Goal: Information Seeking & Learning: Learn about a topic

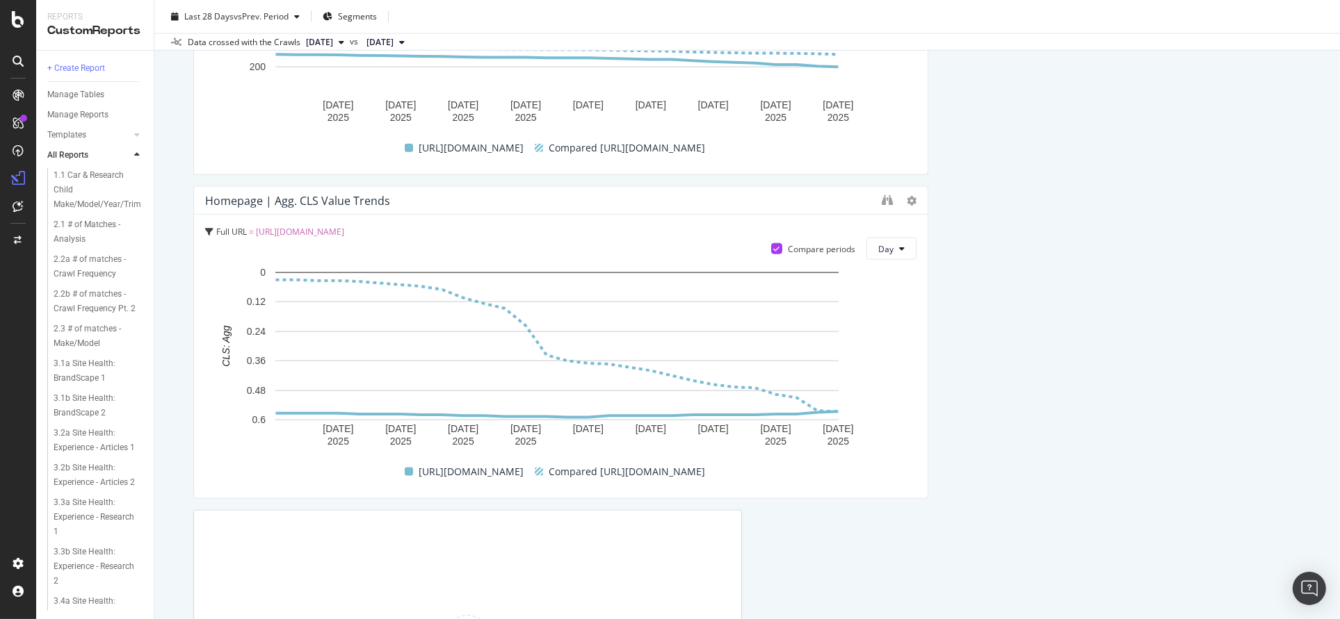
scroll to position [2137, 0]
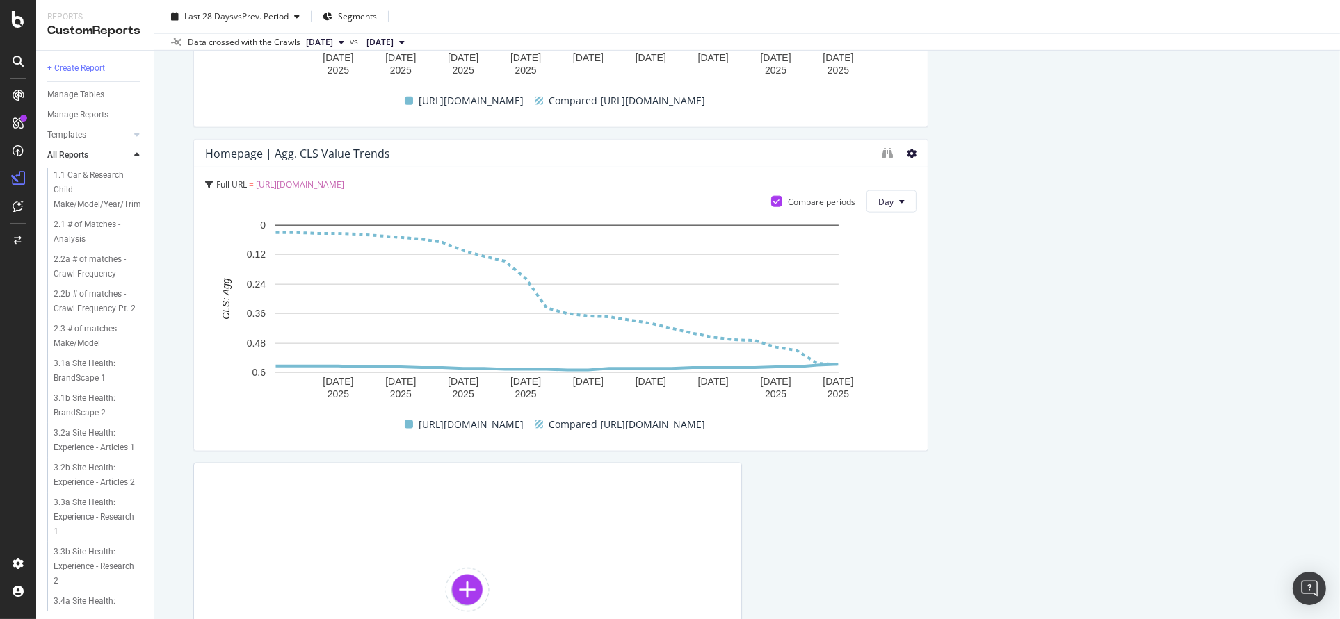
click at [907, 152] on icon at bounding box center [912, 154] width 10 height 10
click at [801, 147] on div "Homepage | Agg. CLS Value Trends" at bounding box center [540, 154] width 670 height 14
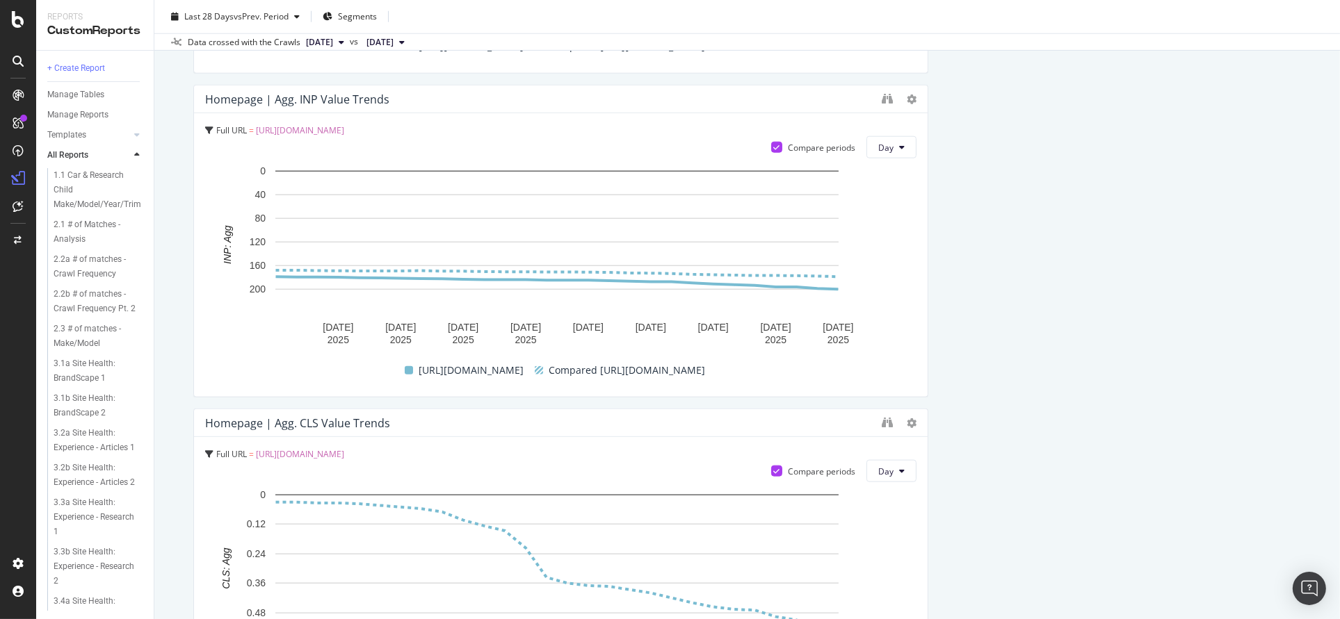
scroll to position [1790, 0]
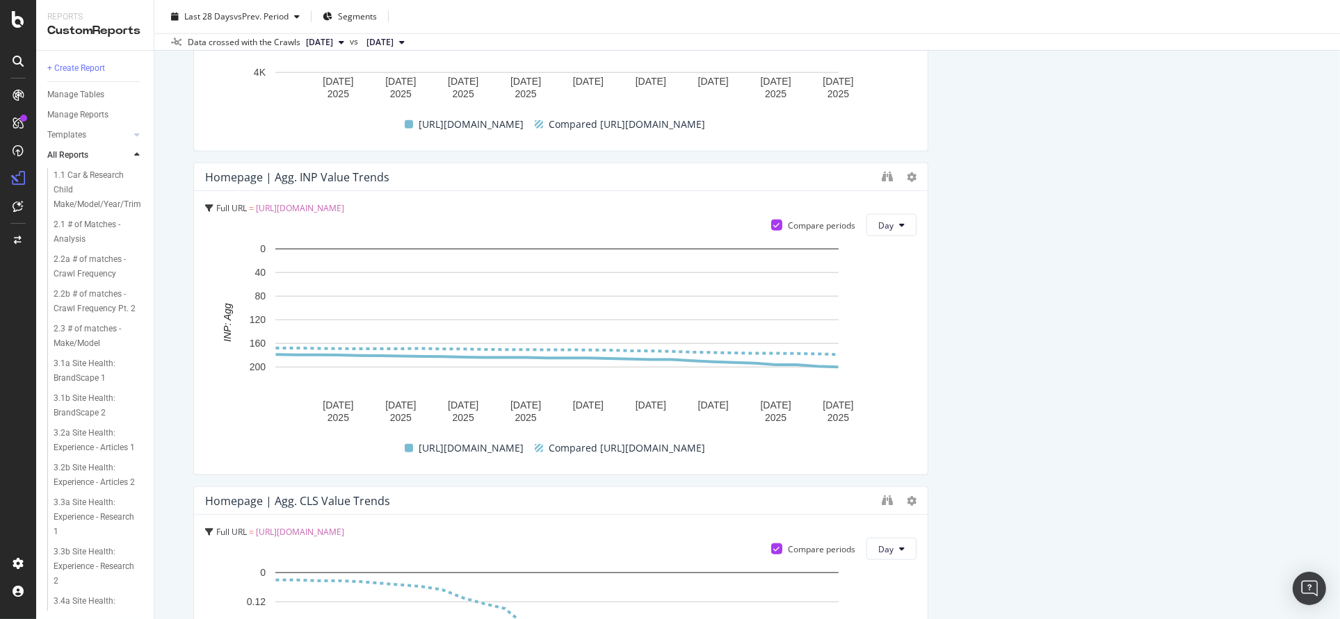
click at [236, 205] on span "Full URL" at bounding box center [231, 208] width 31 height 12
click at [914, 175] on div at bounding box center [921, 319] width 14 height 313
click at [907, 175] on icon at bounding box center [912, 177] width 10 height 10
click at [891, 304] on rect "A chart." at bounding box center [557, 334] width 704 height 185
drag, startPoint x: 916, startPoint y: 289, endPoint x: 943, endPoint y: 284, distance: 26.9
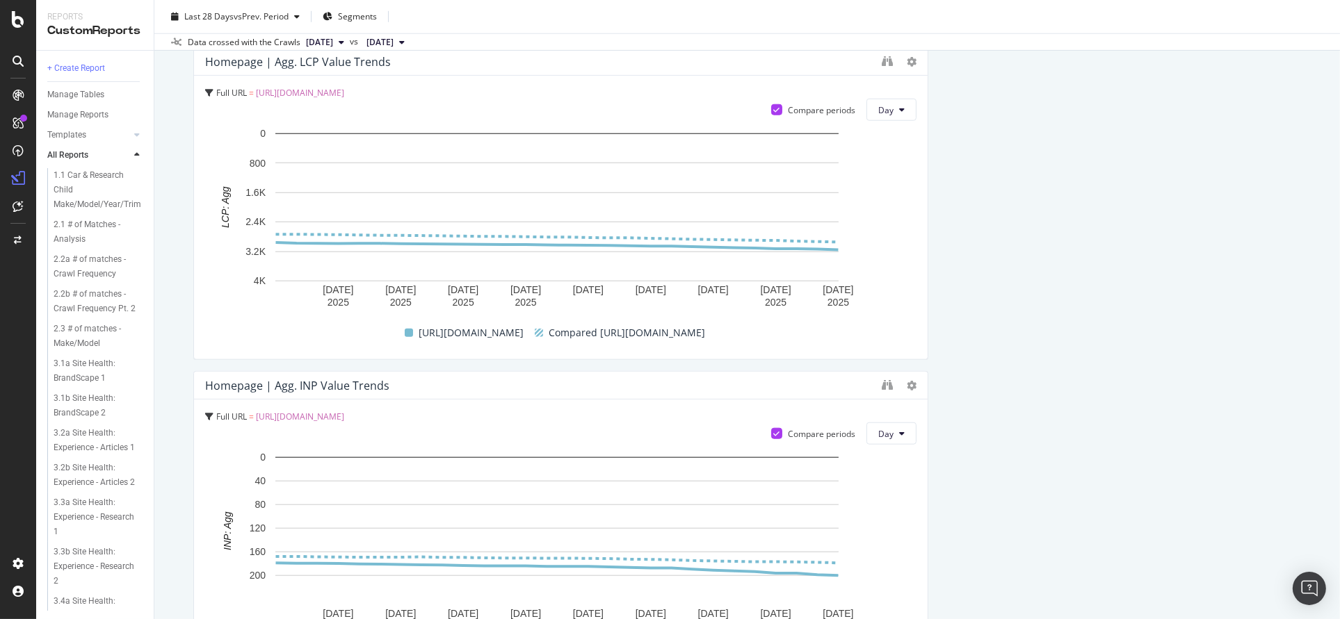
scroll to position [1442, 0]
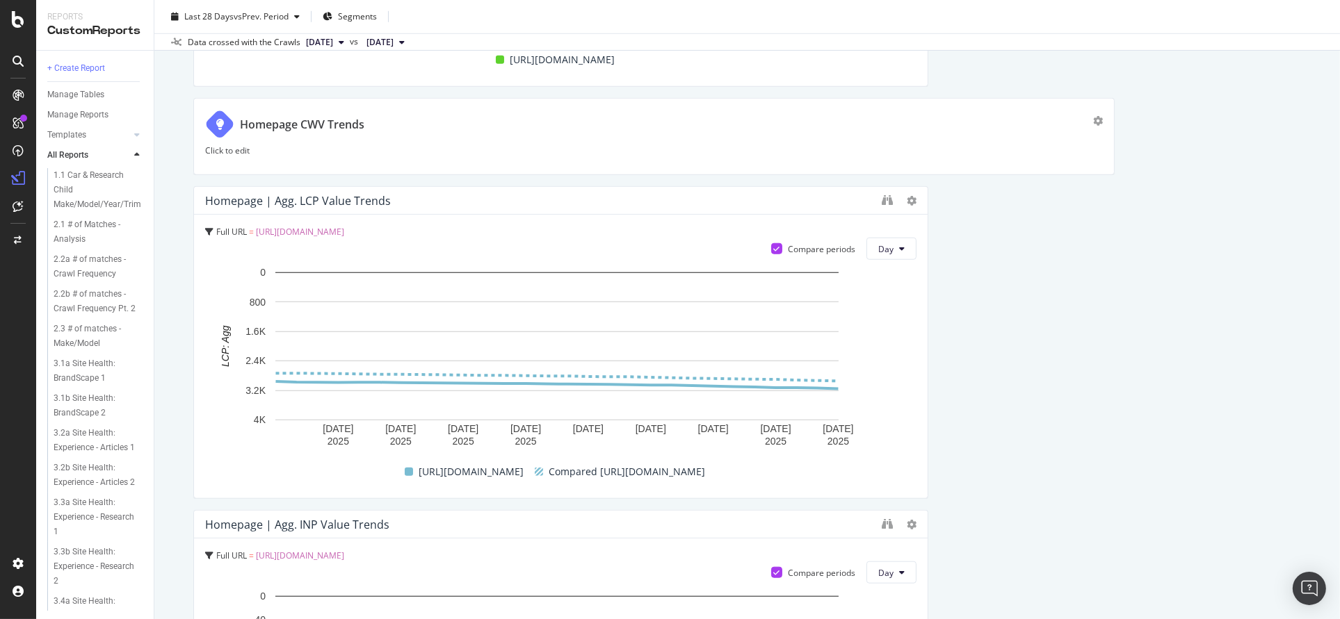
click at [234, 149] on p "Click to edit" at bounding box center [654, 151] width 898 height 12
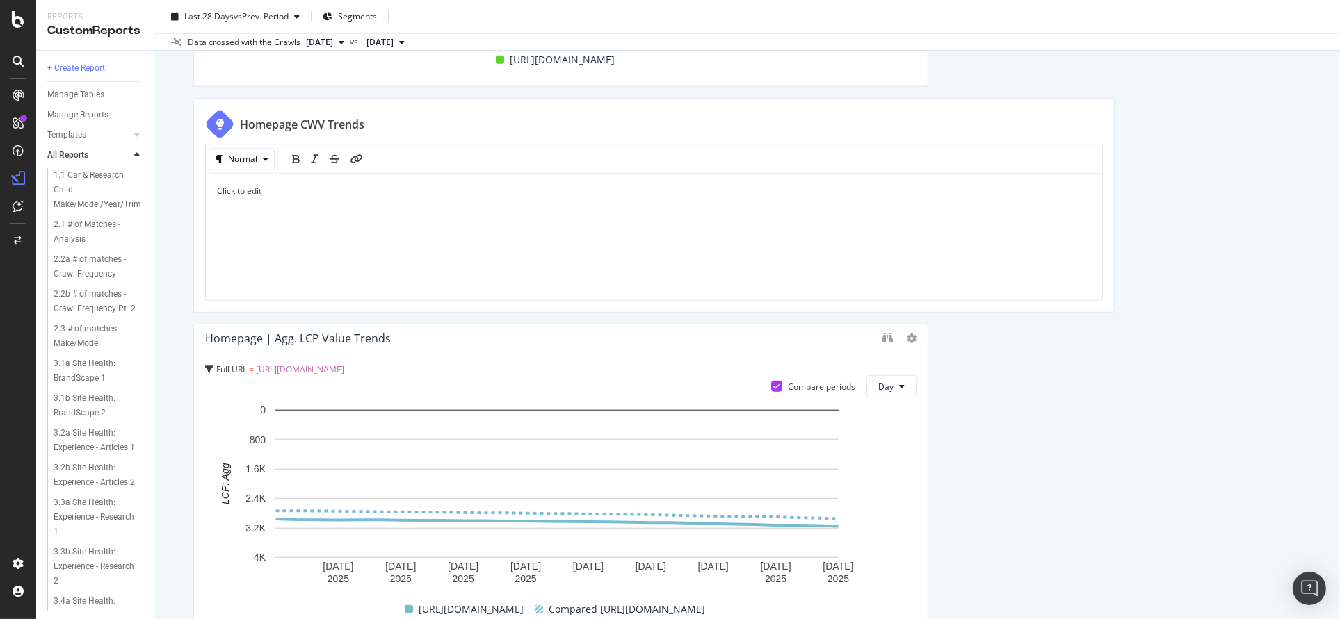
click at [1249, 405] on div "Why Carmax & Homepage URL | CWV Current vs. Previous Period Change Table Full U…" at bounding box center [747, 144] width 1108 height 2860
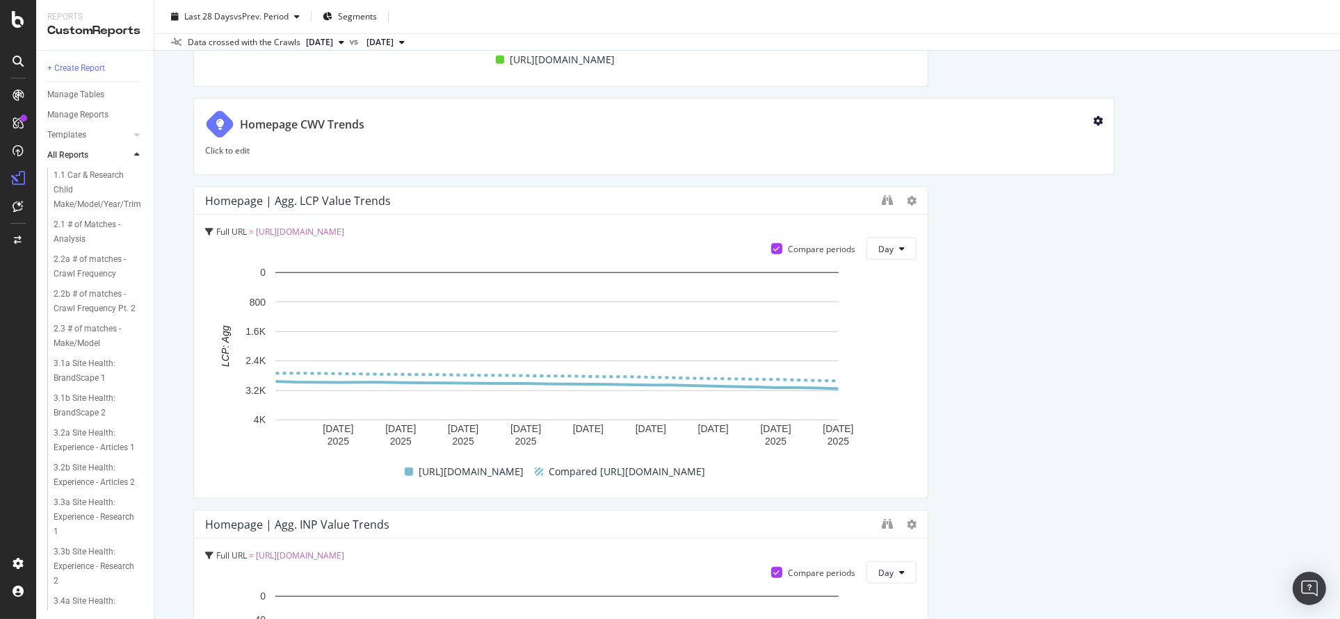
click at [1093, 117] on icon "gear" at bounding box center [1098, 121] width 10 height 10
click at [1104, 230] on div "Why Carmax & Homepage URL | CWV Current vs. Previous Period Change Table Full U…" at bounding box center [747, 75] width 1108 height 2723
click at [281, 20] on span "vs Prev. Period" at bounding box center [261, 16] width 55 height 12
click at [1212, 384] on div "Why Carmax & Homepage URL | CWV Current vs. Previous Period Change Table Full U…" at bounding box center [747, 75] width 1108 height 2723
click at [346, 10] on span "Segments" at bounding box center [357, 16] width 39 height 12
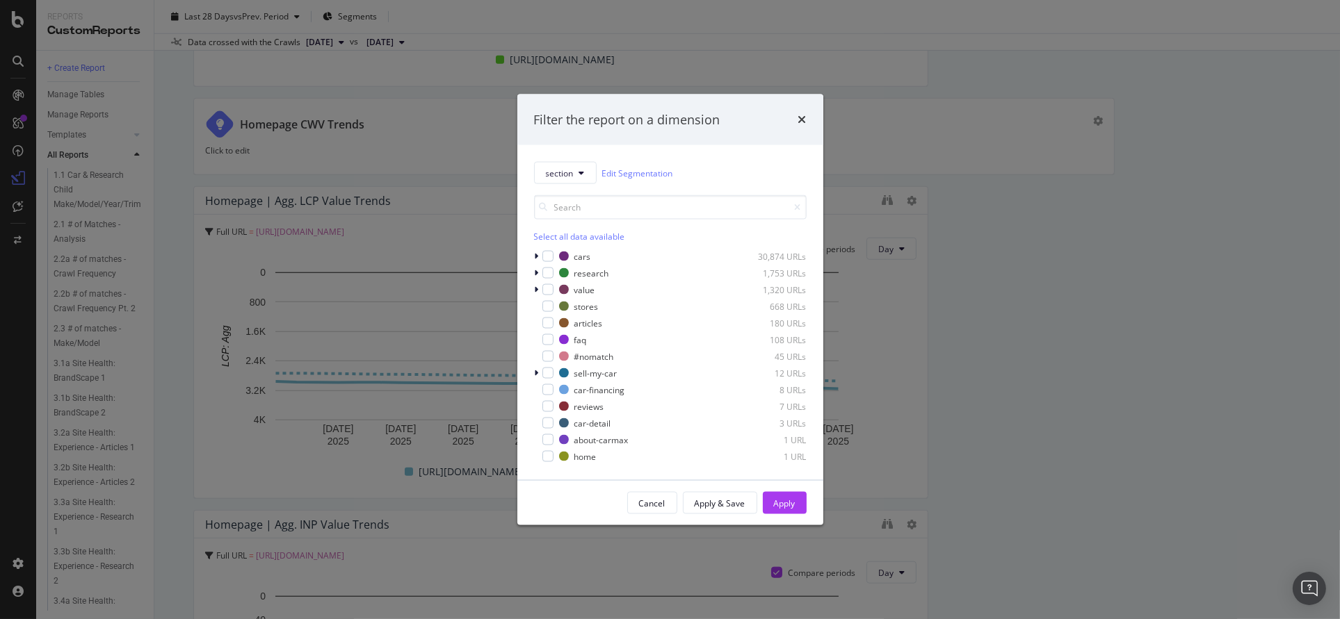
click at [1051, 341] on div "Filter the report on a dimension section Edit Segmentation Select all data avai…" at bounding box center [670, 309] width 1340 height 619
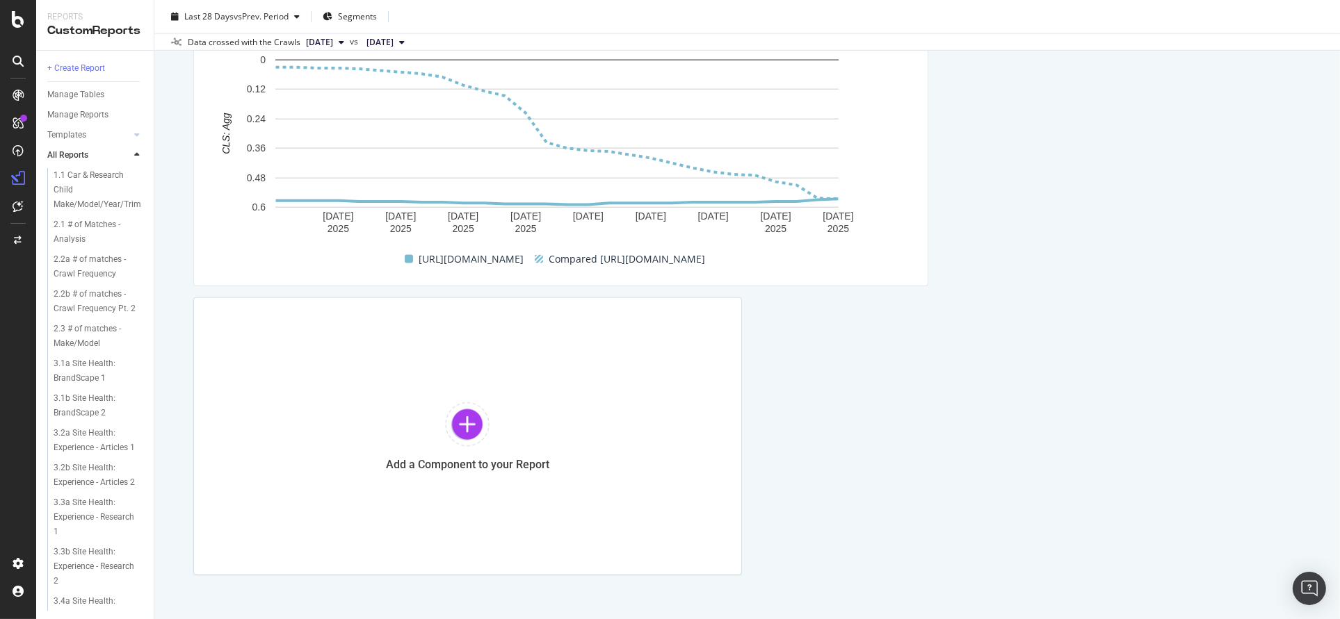
scroll to position [2346, 0]
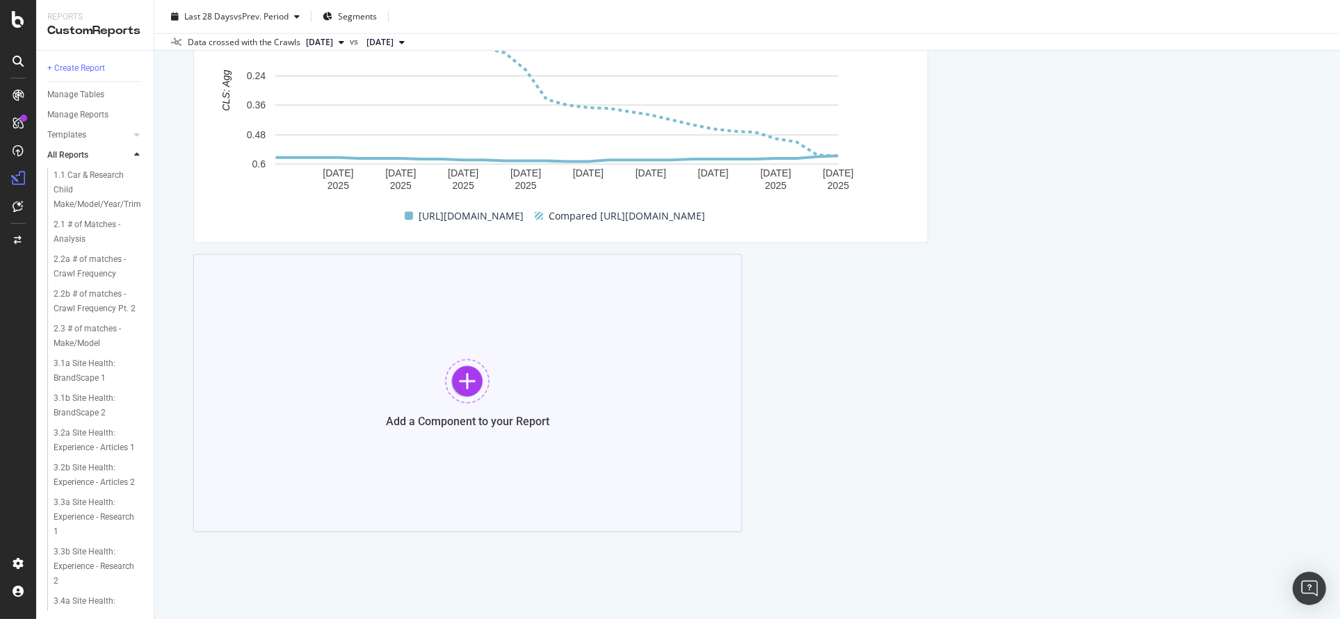
click at [474, 391] on div at bounding box center [467, 381] width 44 height 44
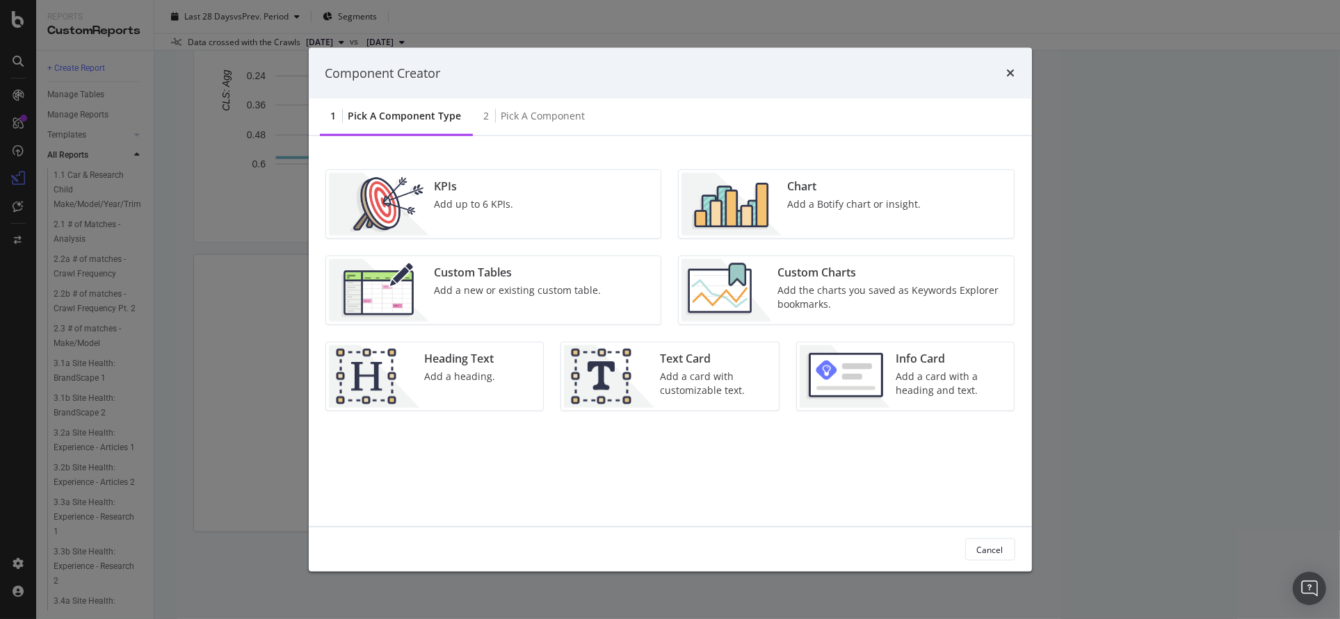
click at [825, 218] on div "Chart Add a Botify chart or insight." at bounding box center [853, 204] width 145 height 63
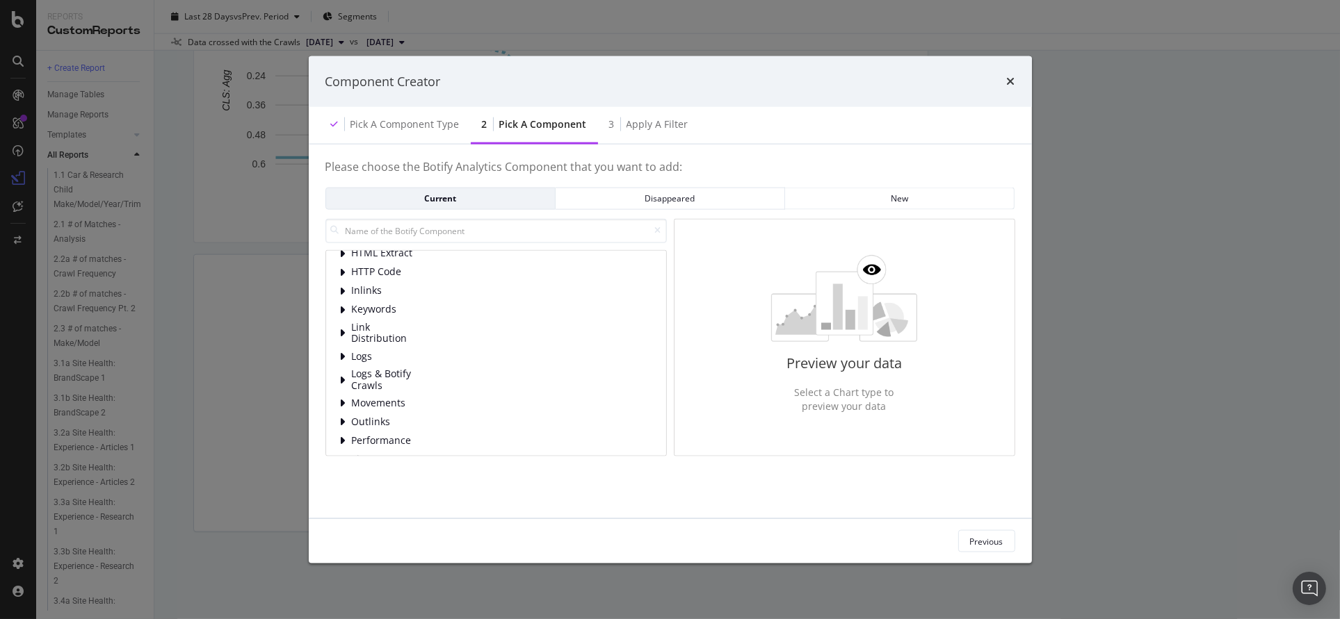
scroll to position [89, 0]
click at [448, 225] on input "modal" at bounding box center [495, 230] width 341 height 24
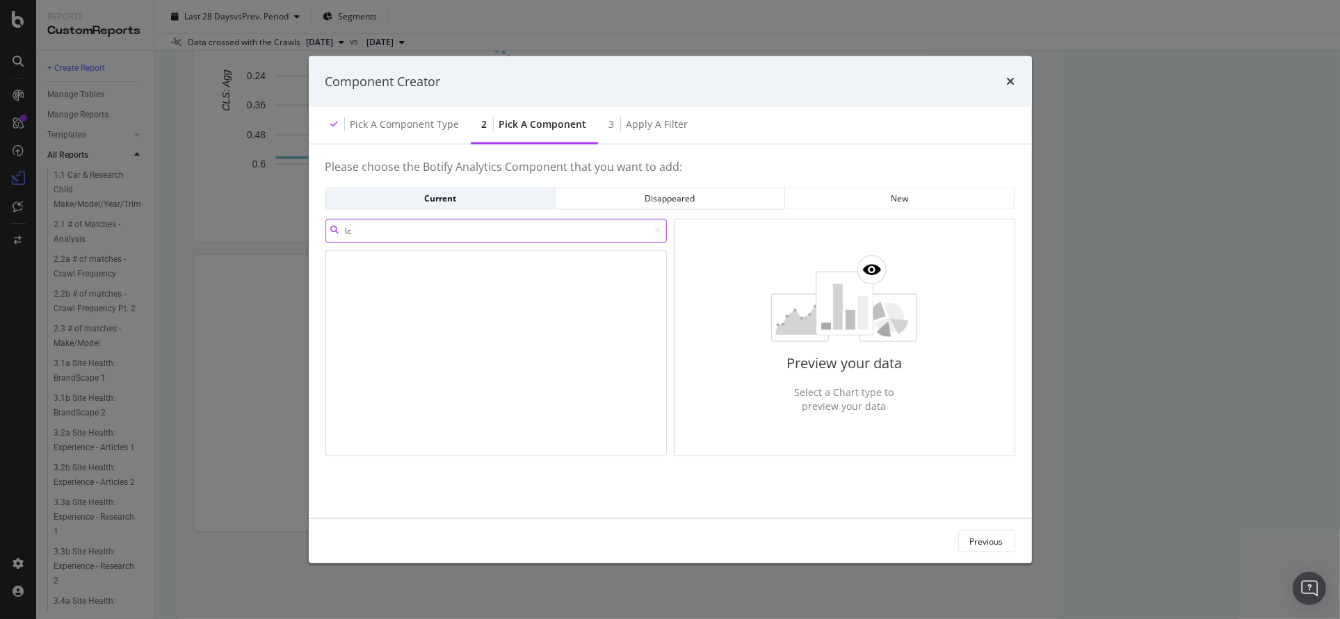
type input "lcp"
click at [435, 229] on input "lcp" at bounding box center [495, 230] width 341 height 24
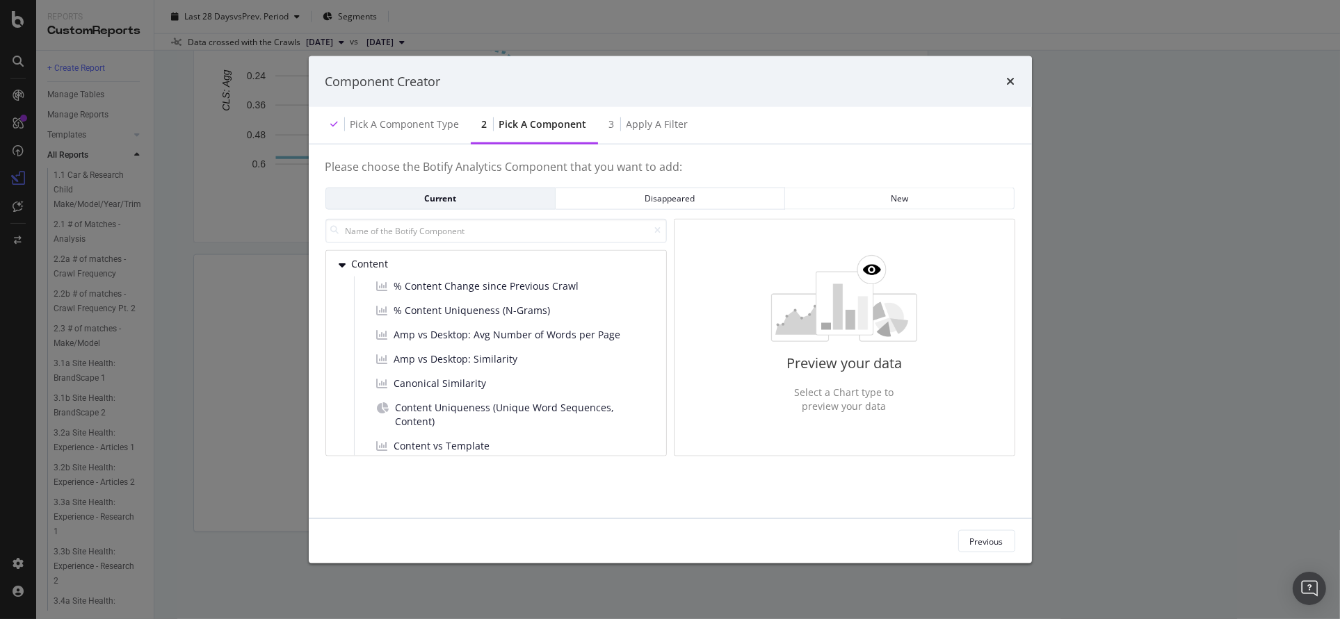
click at [256, 322] on div "Component Creator Pick a Component type 2 Pick a Component 3 Apply a Filter Ple…" at bounding box center [670, 309] width 1340 height 619
click at [1012, 80] on icon "times" at bounding box center [1011, 81] width 8 height 11
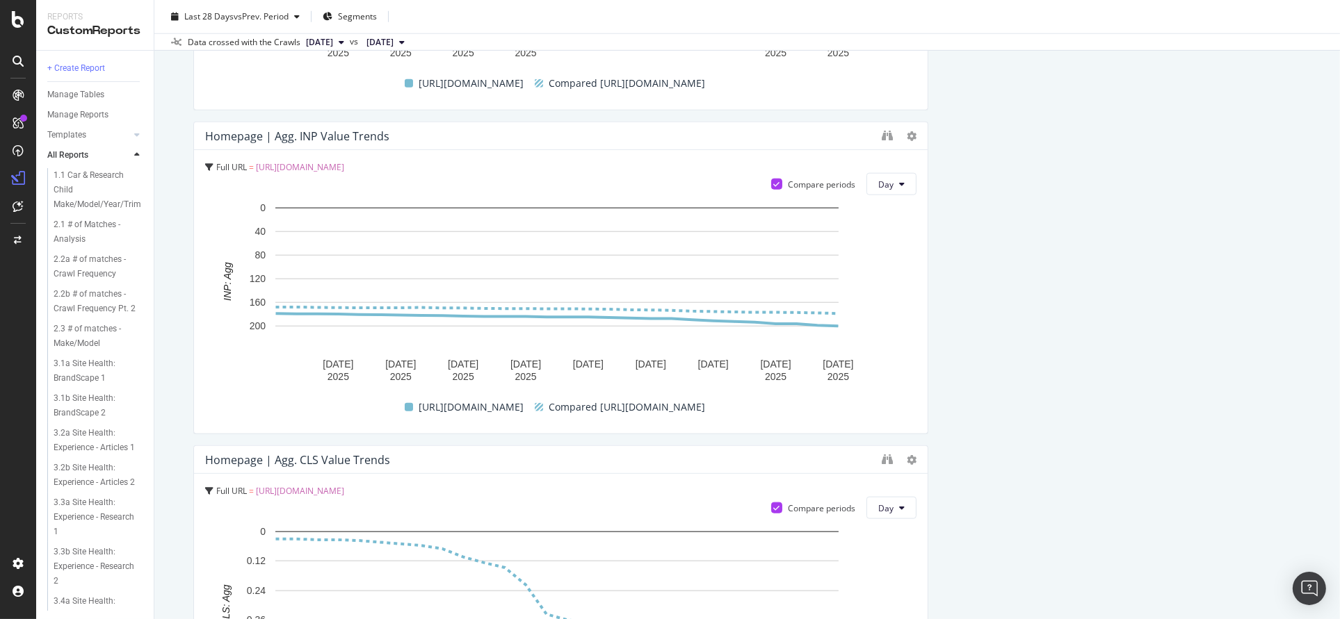
scroll to position [1720, 0]
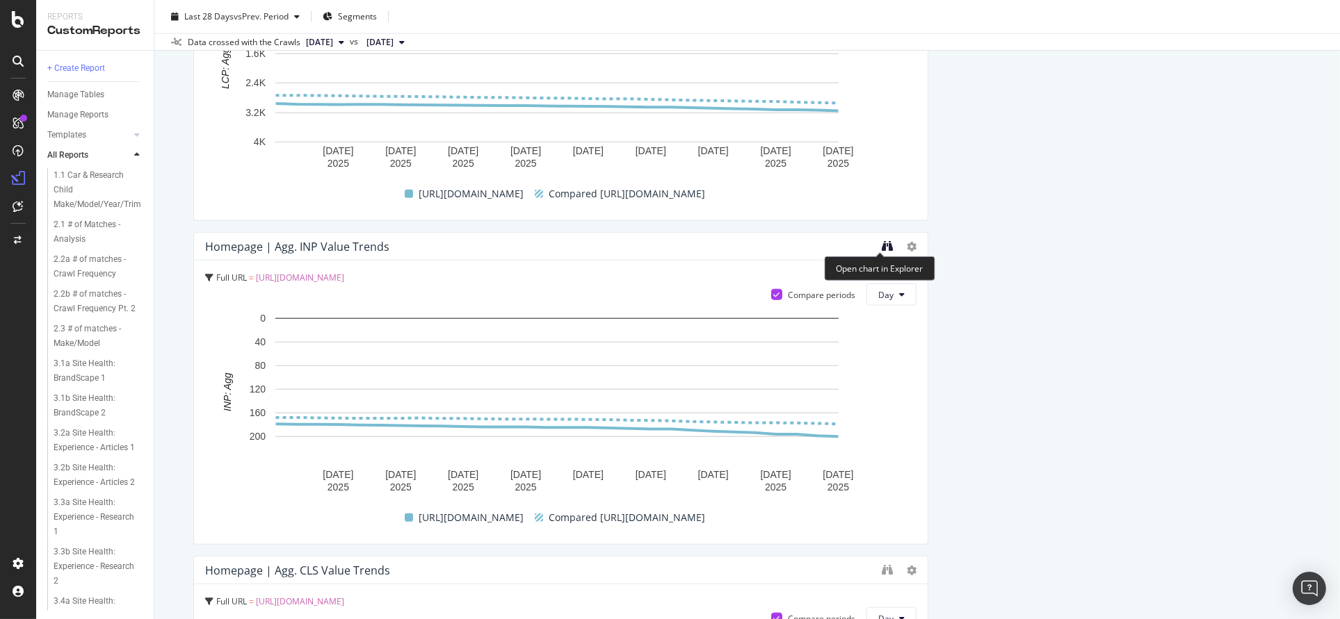
click at [882, 248] on icon "binoculars" at bounding box center [887, 246] width 11 height 11
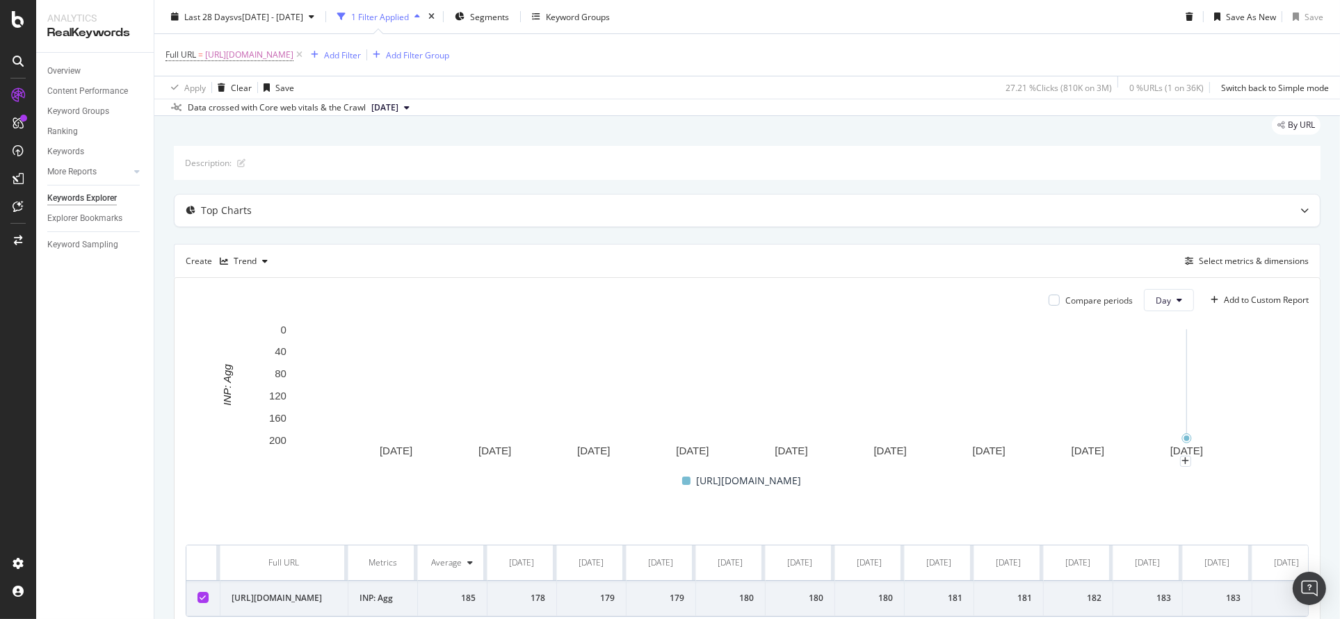
scroll to position [70, 0]
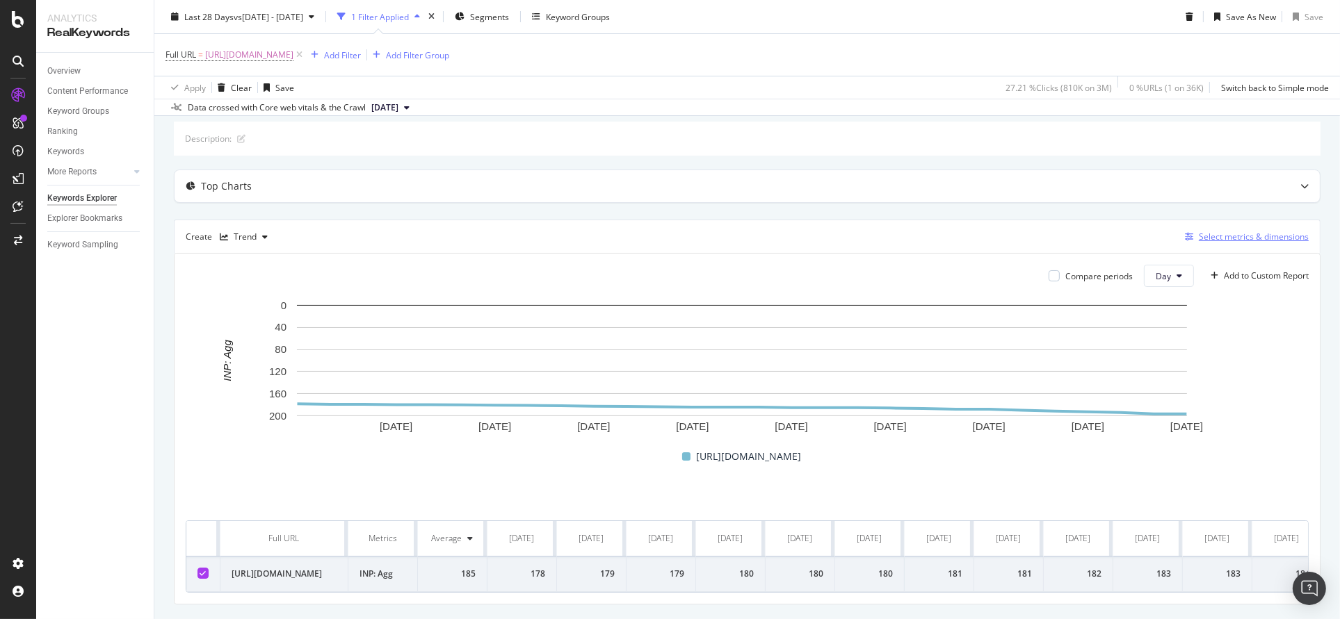
click at [1236, 238] on div "Select metrics & dimensions" at bounding box center [1254, 237] width 110 height 12
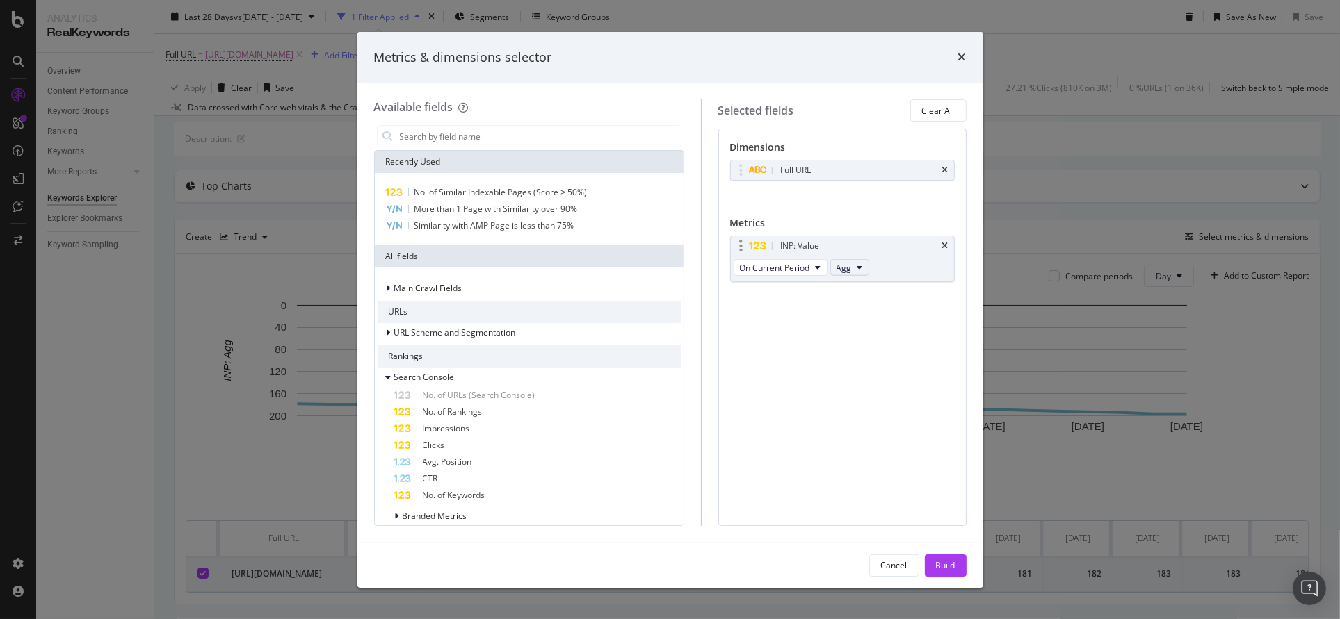
click at [863, 269] on icon "modal" at bounding box center [860, 268] width 6 height 8
click at [810, 266] on span "On Current Period" at bounding box center [775, 268] width 70 height 12
click at [873, 213] on div "Dimensions Full URL You can use this field as a dimension Metrics INP: Value On…" at bounding box center [842, 226] width 225 height 172
click at [822, 397] on div "Dimensions Full URL You can use this field as a dimension Metrics INP: Value On…" at bounding box center [842, 327] width 248 height 397
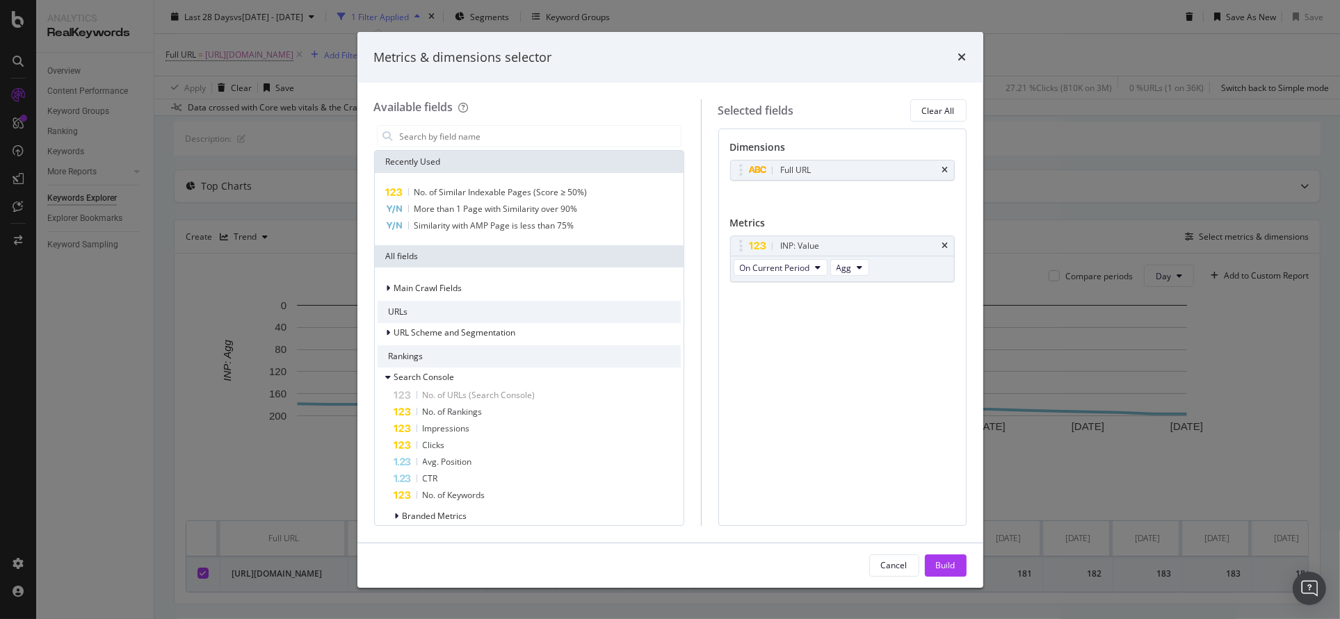
click at [962, 59] on icon "times" at bounding box center [962, 56] width 8 height 11
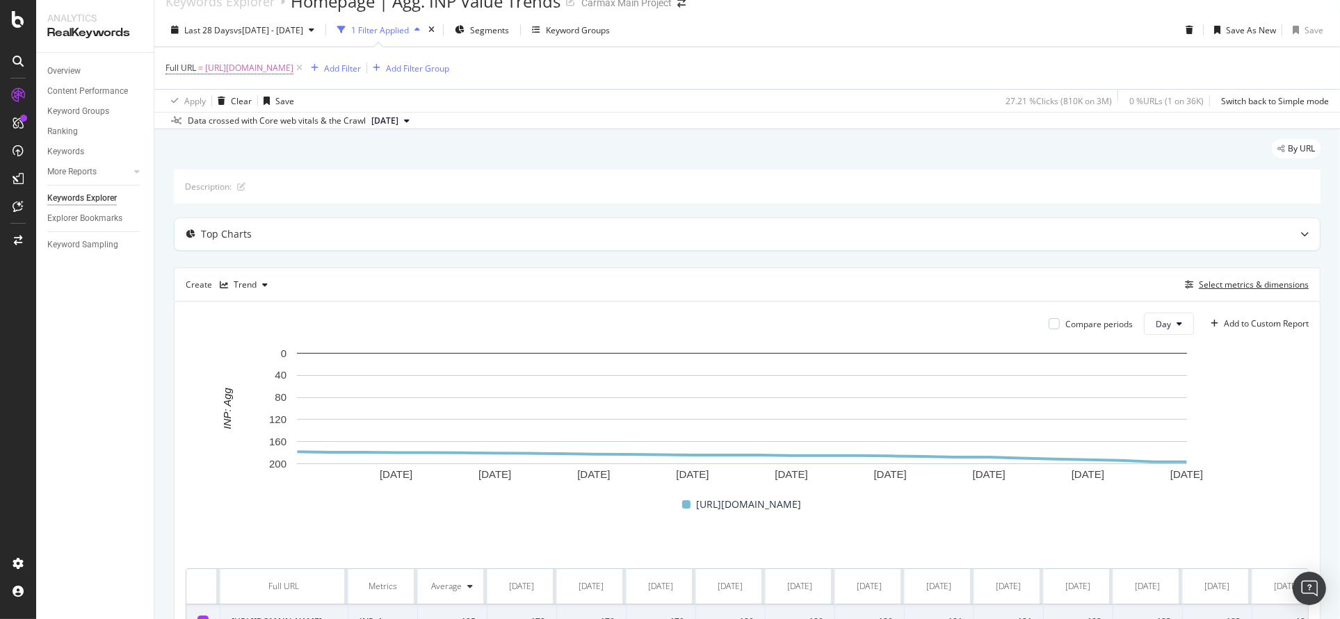
scroll to position [0, 0]
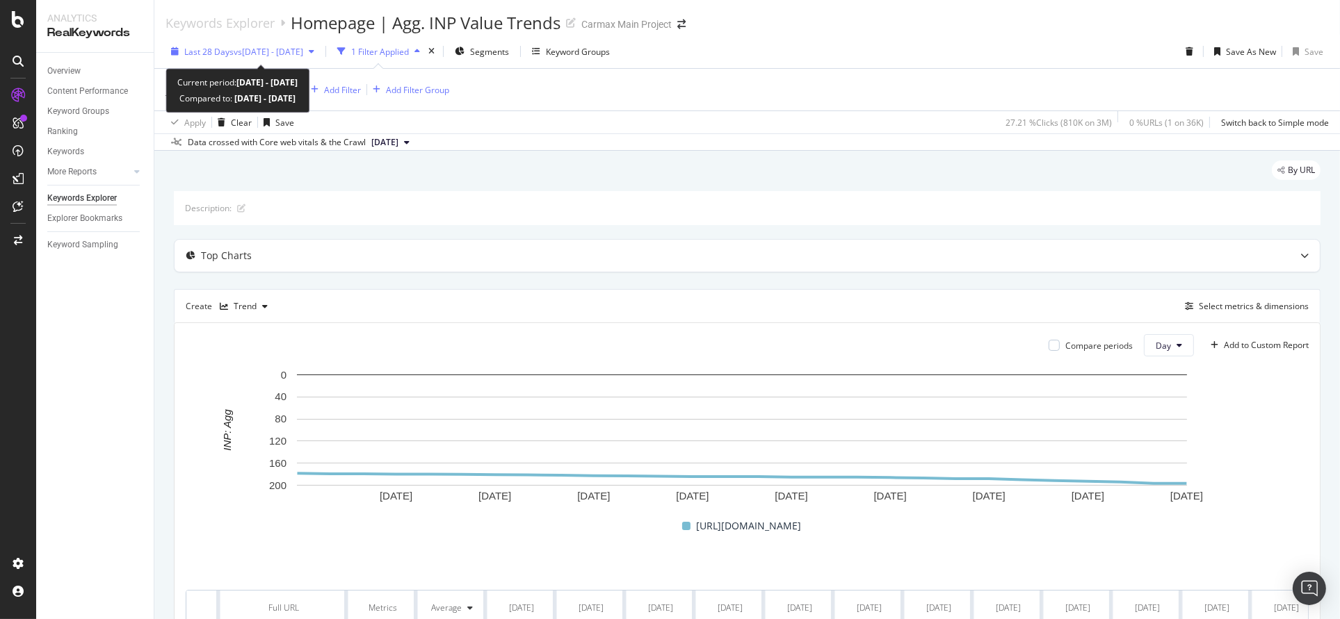
click at [301, 51] on span "vs [DATE] - [DATE]" at bounding box center [269, 52] width 70 height 12
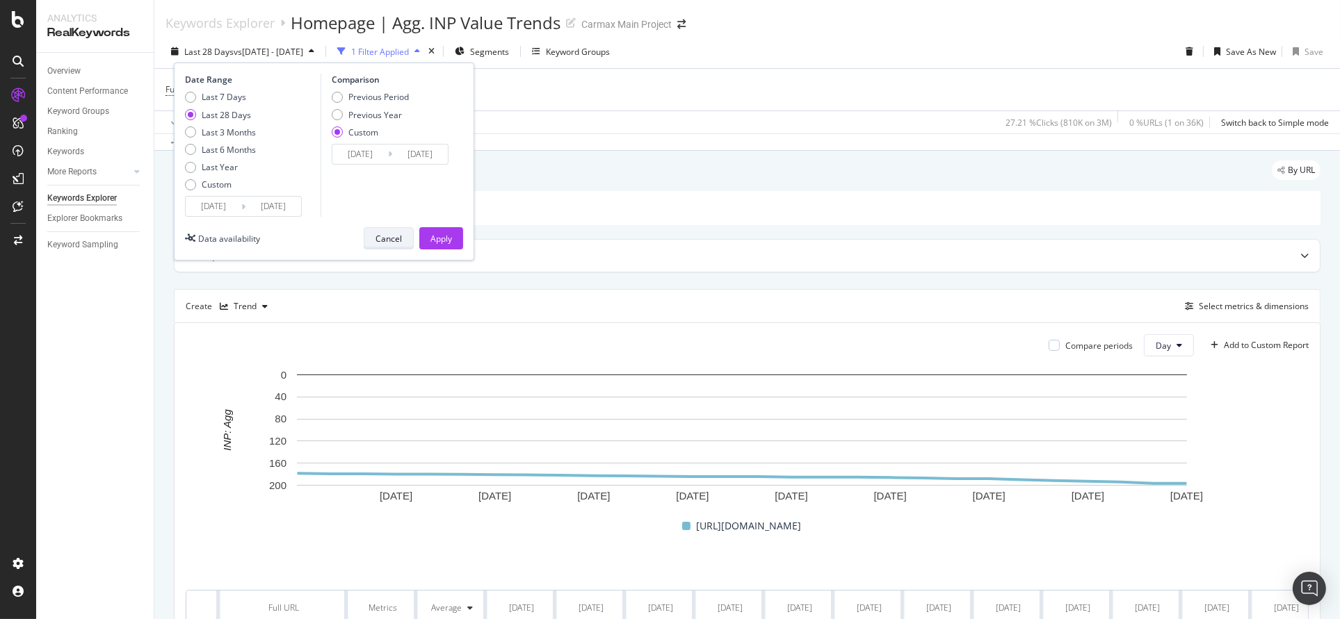
click at [380, 241] on div "Cancel" at bounding box center [388, 239] width 26 height 12
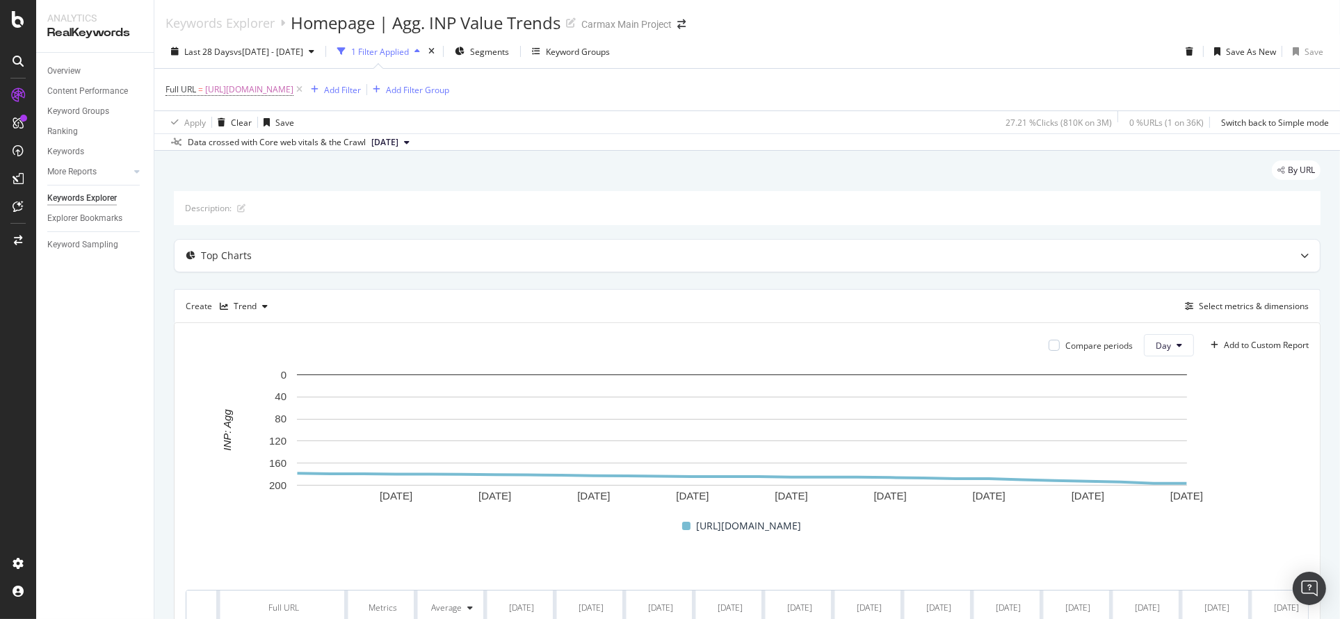
click at [409, 51] on div "1 Filter Applied" at bounding box center [380, 52] width 58 height 12
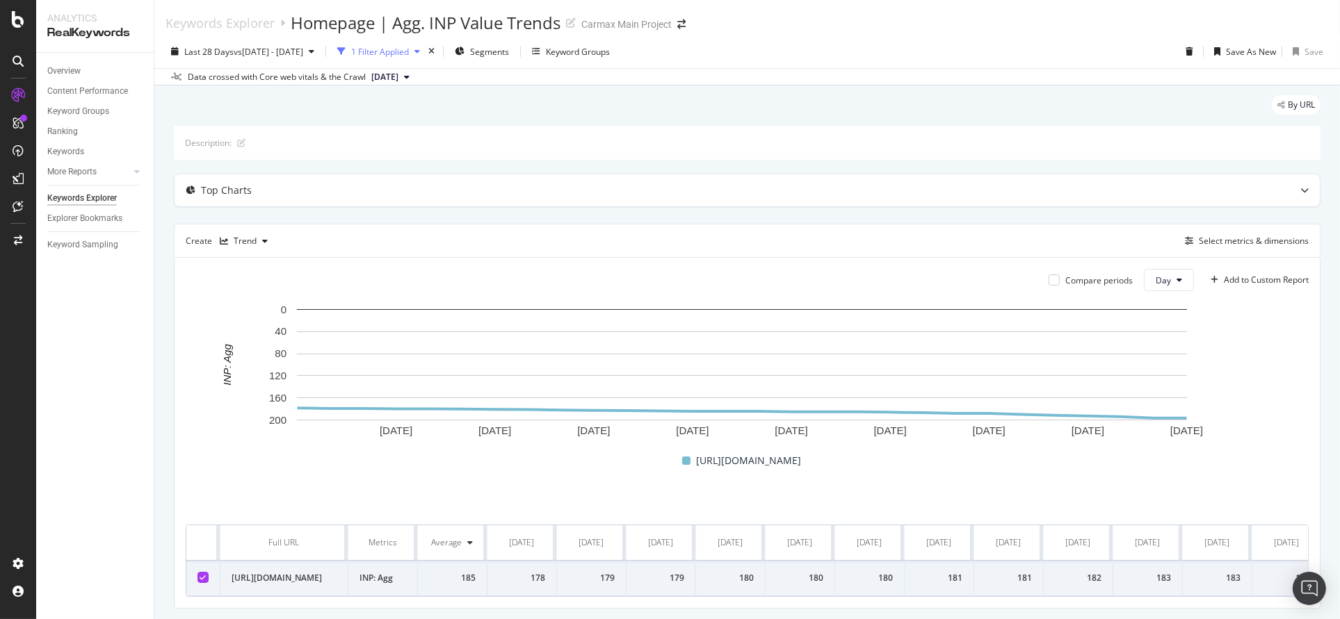
click at [409, 51] on div "1 Filter Applied" at bounding box center [380, 52] width 58 height 12
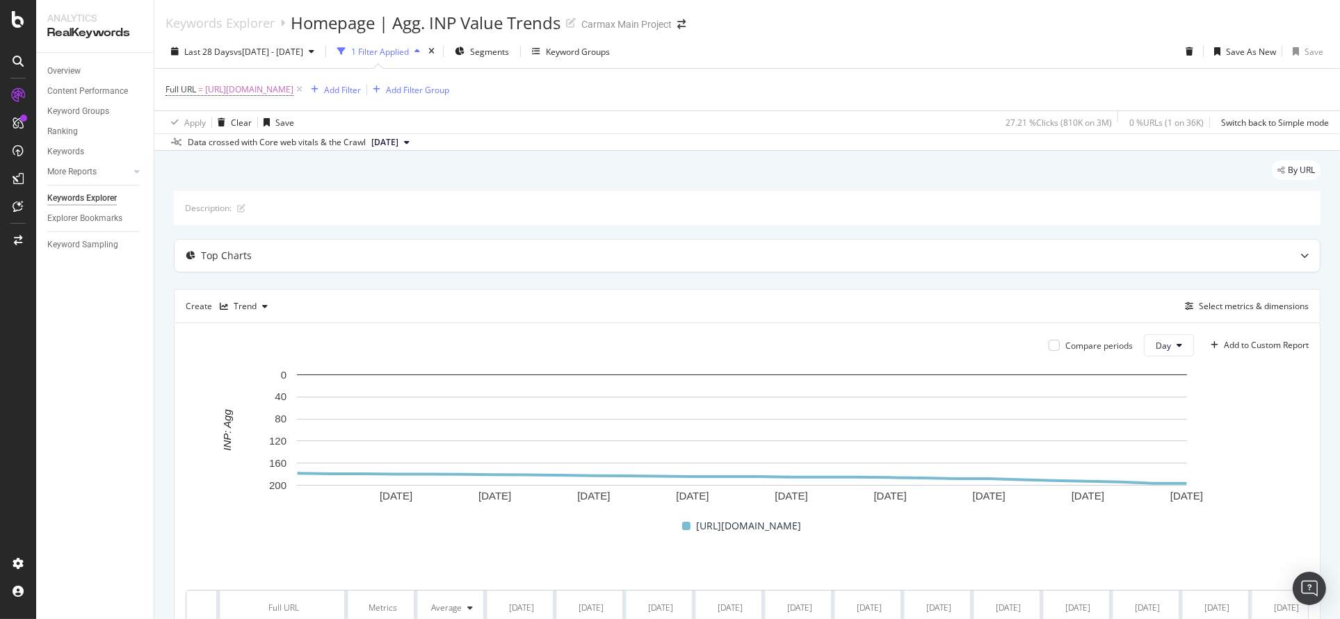
click at [415, 140] on button "[DATE]" at bounding box center [390, 142] width 49 height 17
click at [859, 147] on div "Data crossed with Core web vitals & the Crawl [DATE]" at bounding box center [746, 141] width 1185 height 17
click at [96, 242] on div "Keyword Sampling" at bounding box center [82, 245] width 71 height 15
